Goal: Transaction & Acquisition: Register for event/course

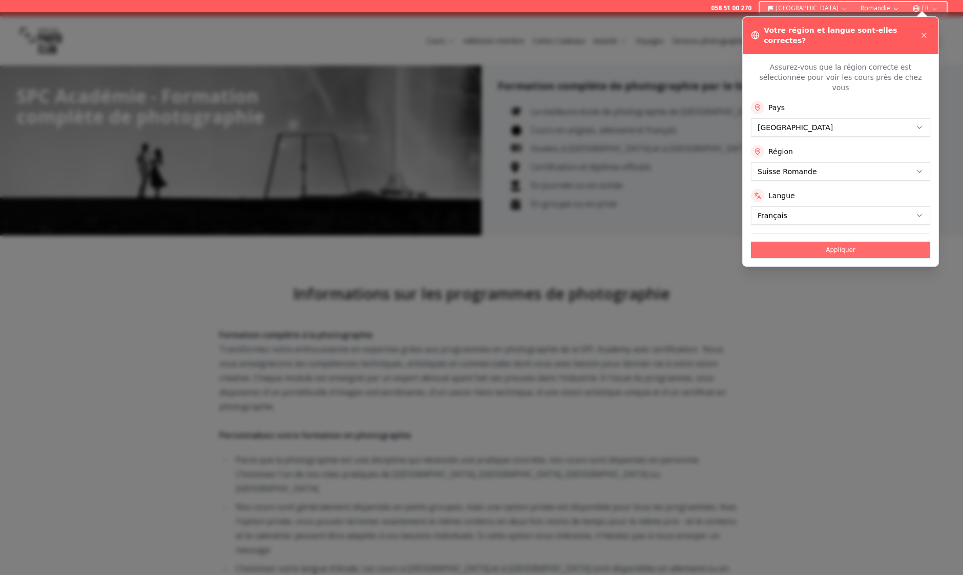
click at [830, 242] on button "Appliquer" at bounding box center [840, 250] width 179 height 16
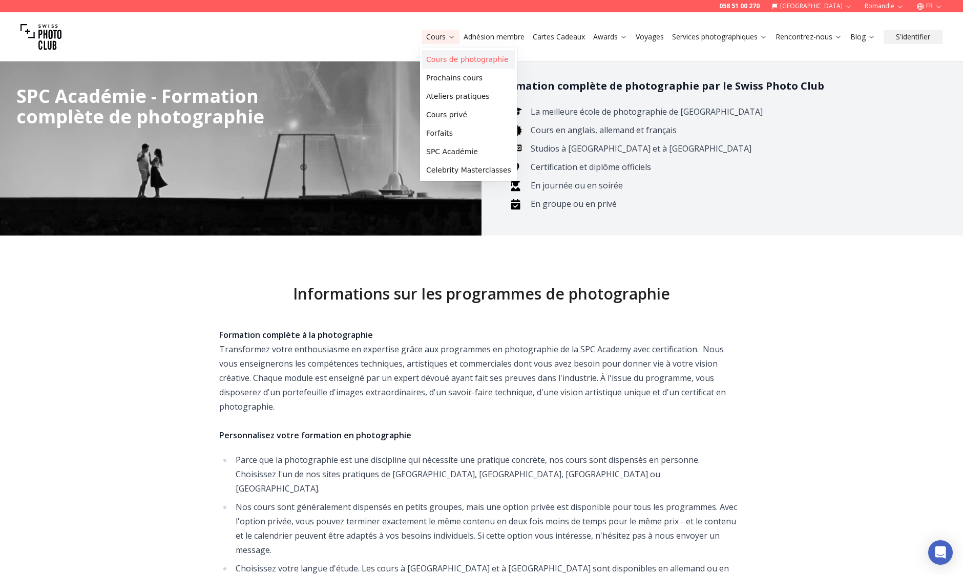
click at [450, 59] on link "Cours de photographie" at bounding box center [468, 59] width 93 height 18
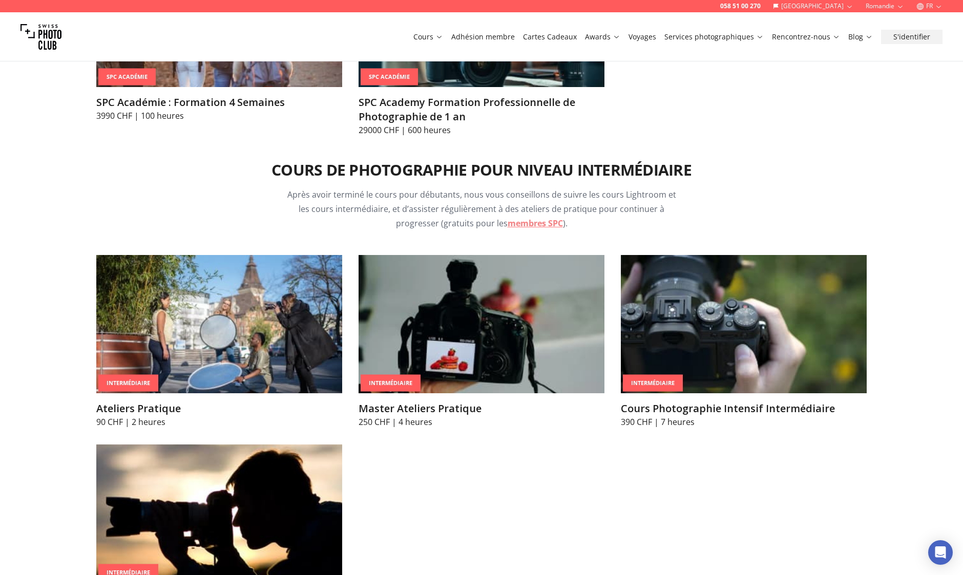
scroll to position [1742, 0]
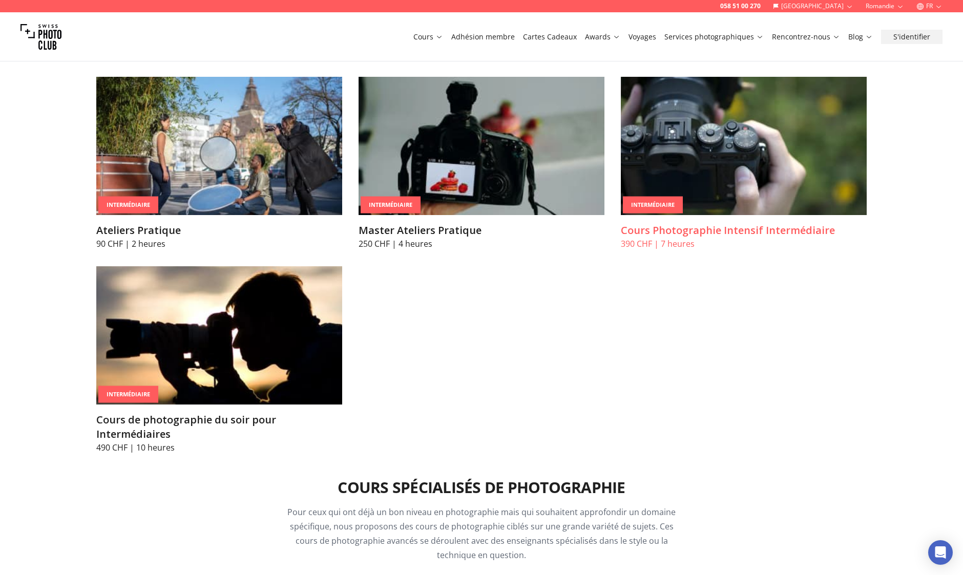
click at [696, 124] on img at bounding box center [744, 146] width 246 height 138
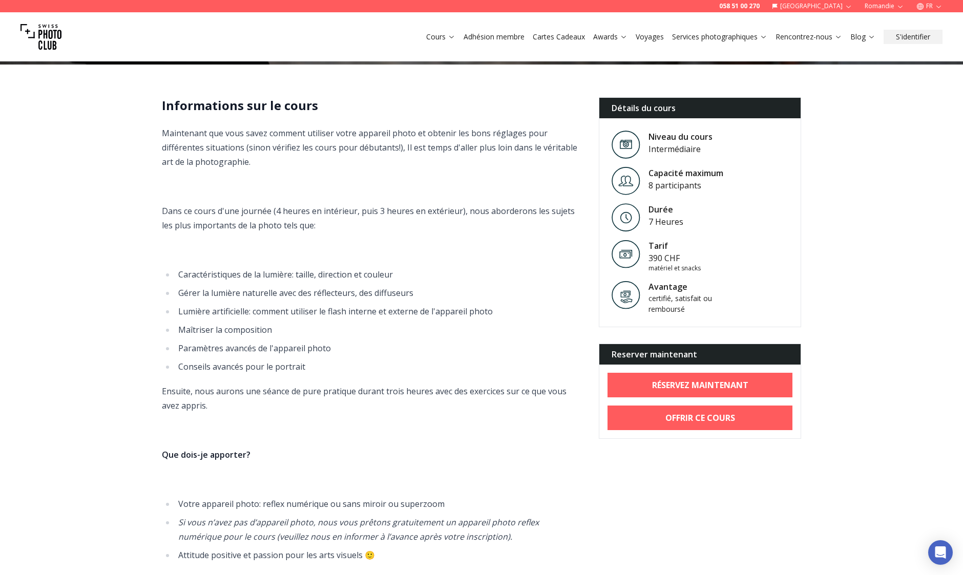
scroll to position [256, 0]
